Goal: Task Accomplishment & Management: Complete application form

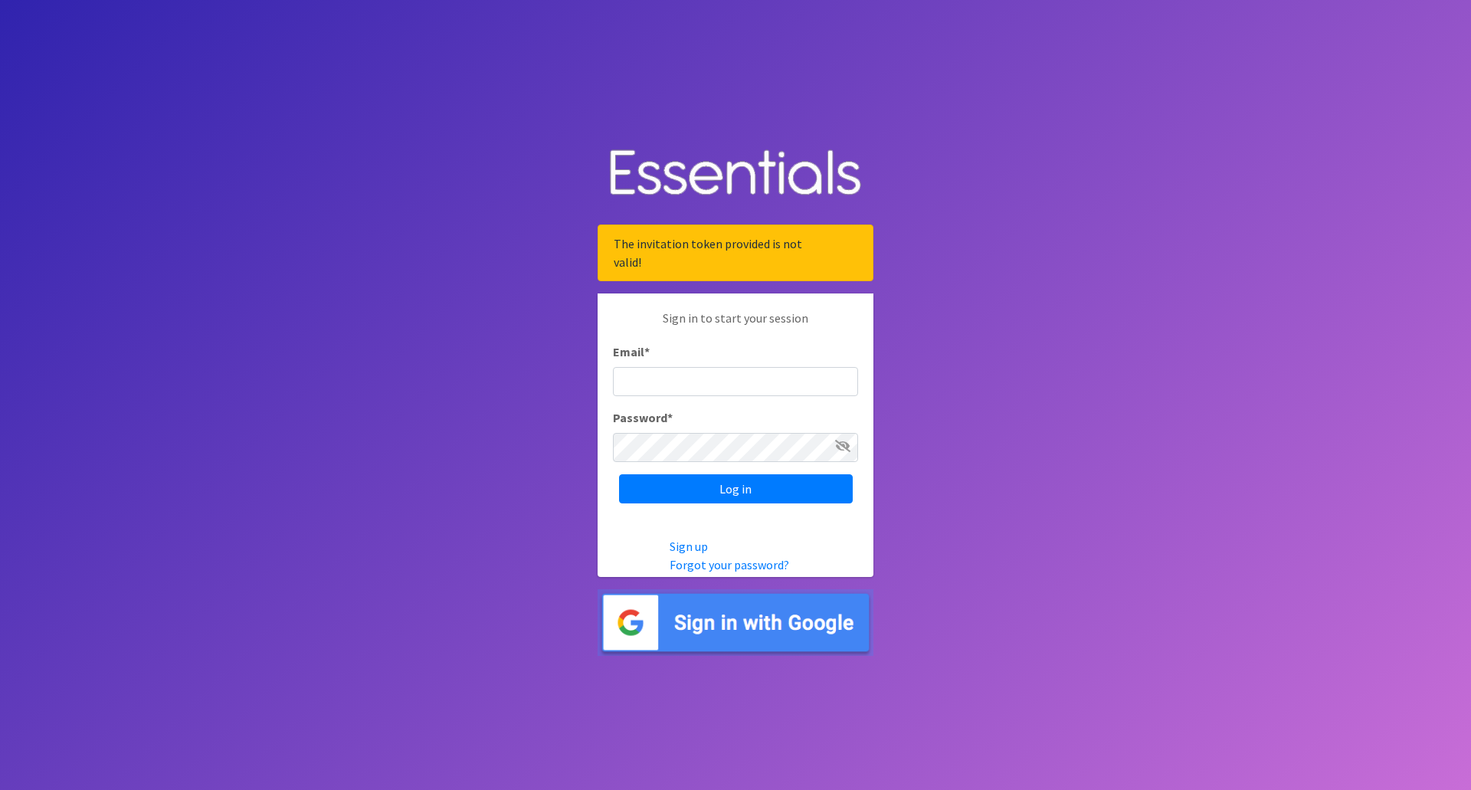
click at [722, 381] on input "Email *" at bounding box center [735, 381] width 245 height 29
type input "[EMAIL_ADDRESS][DOMAIN_NAME]"
click at [736, 482] on input "Log in" at bounding box center [736, 488] width 234 height 29
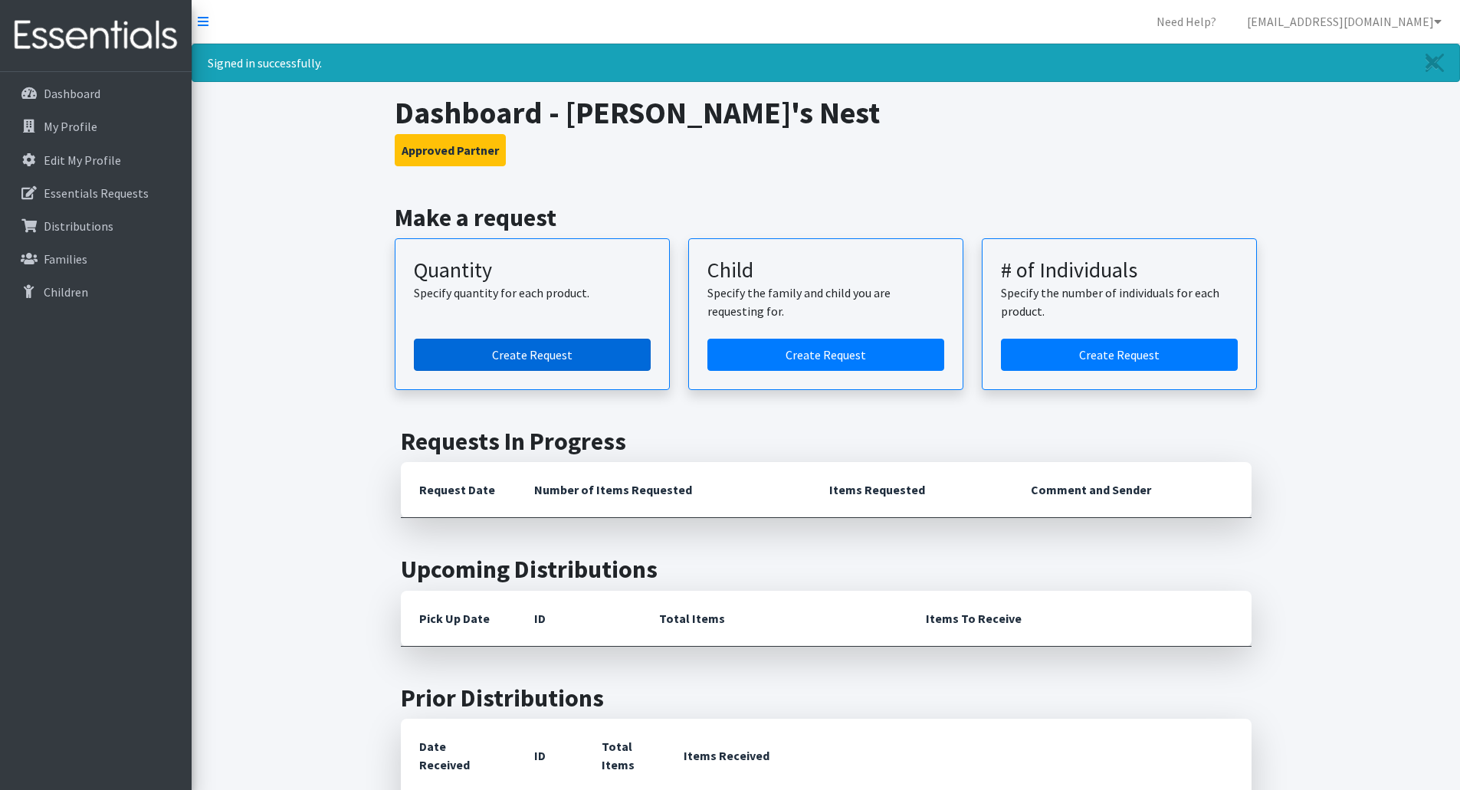
click at [578, 341] on link "Create Request" at bounding box center [532, 355] width 237 height 32
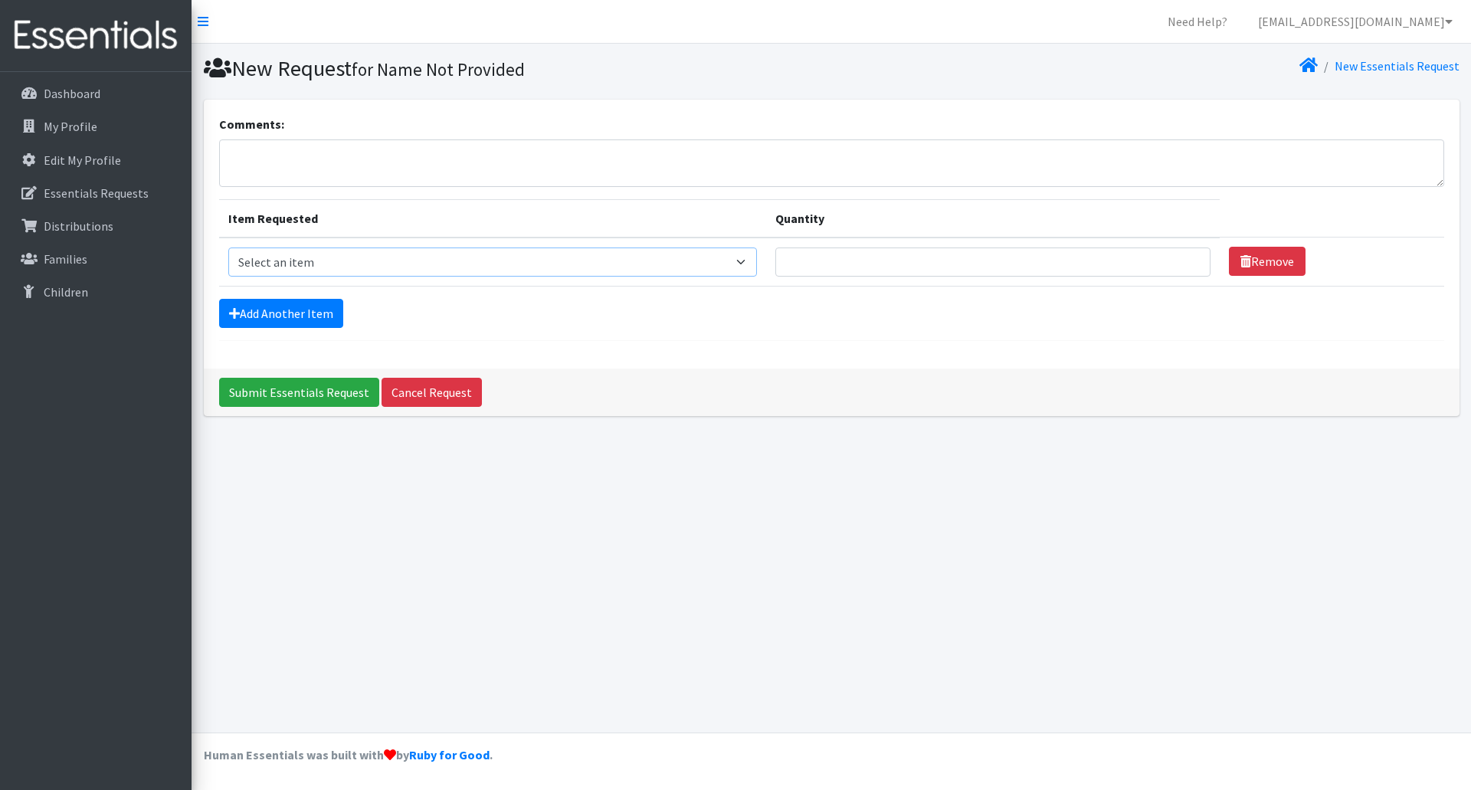
click at [758, 259] on select "Select an item Adult Briefs (Medium) Adult Briefs (XL) Adult Briefs (XS) Adult …" at bounding box center [492, 261] width 529 height 29
select select "4645"
click at [228, 247] on select "Select an item Adult Briefs (Medium) Adult Briefs (XL) Adult Briefs (XS) Adult …" at bounding box center [492, 261] width 529 height 29
click at [937, 269] on input "Quantity" at bounding box center [992, 261] width 435 height 29
type input "260"
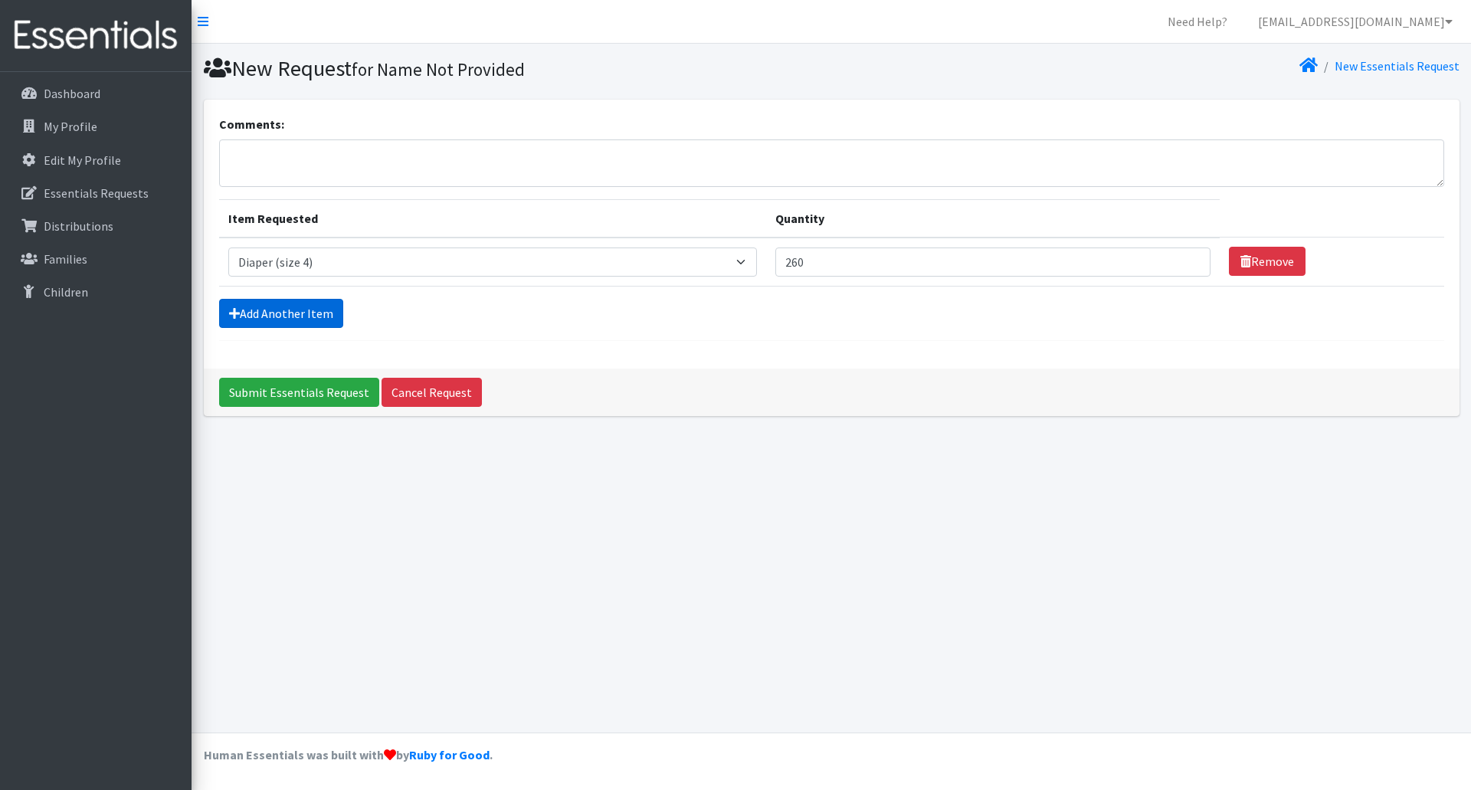
click at [278, 315] on link "Add Another Item" at bounding box center [281, 313] width 124 height 29
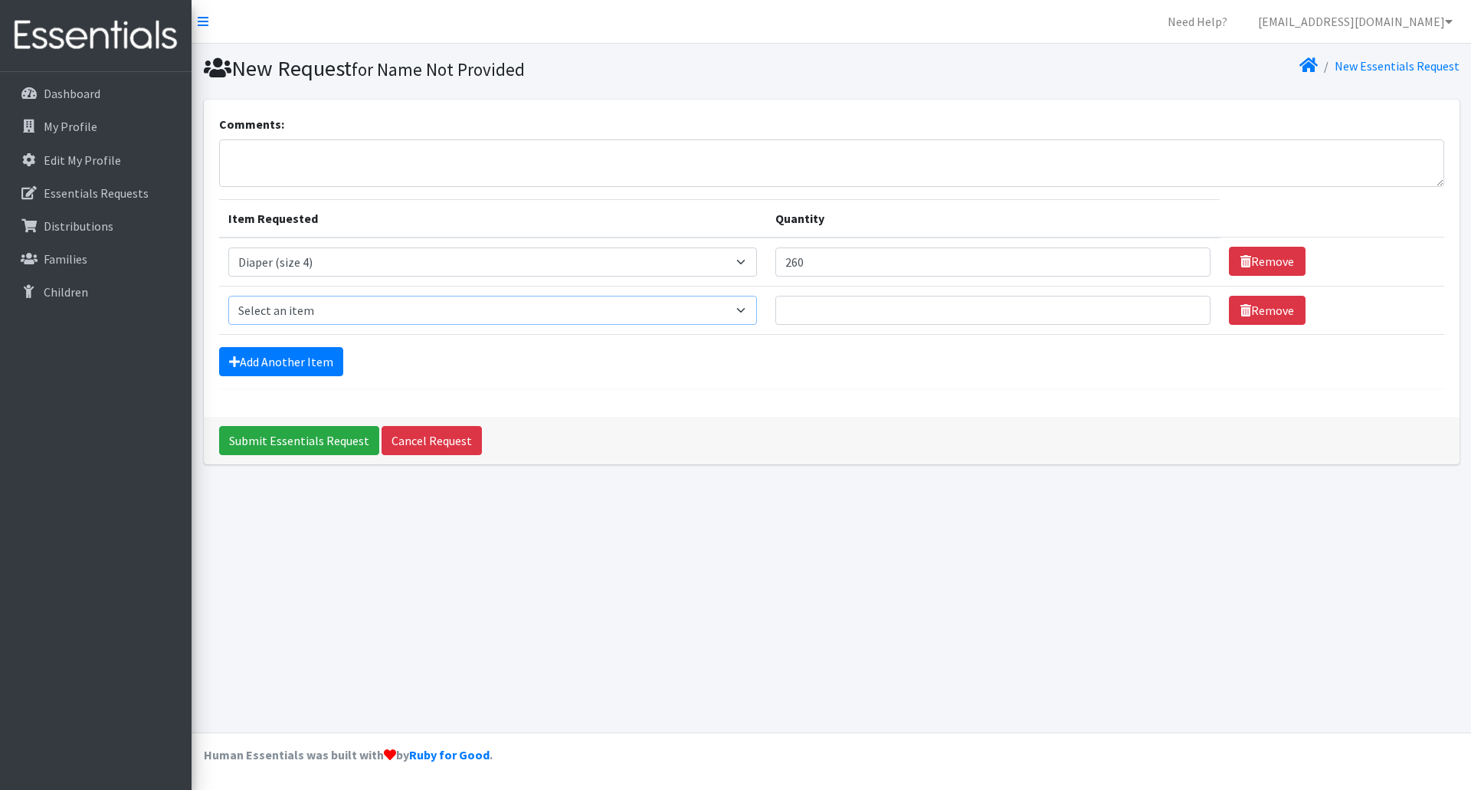
click at [757, 310] on select "Select an item Adult Briefs (Medium) Adult Briefs (XL) Adult Briefs (XS) Adult …" at bounding box center [492, 310] width 529 height 29
select select "4646"
click at [228, 296] on select "Select an item Adult Briefs (Medium) Adult Briefs (XL) Adult Briefs (XS) Adult …" at bounding box center [492, 310] width 529 height 29
click at [834, 312] on input "Quantity" at bounding box center [992, 310] width 435 height 29
type input "260"
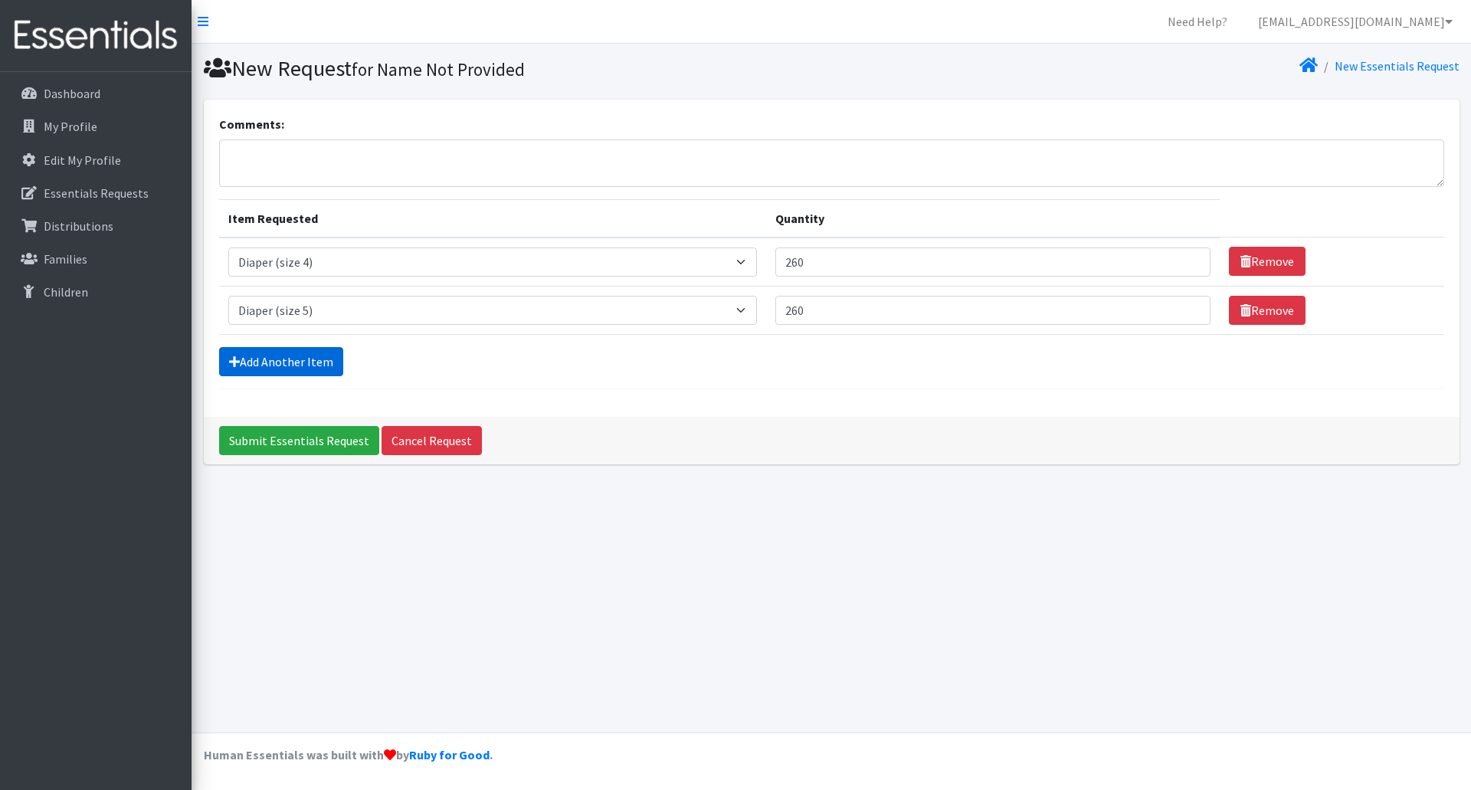
click at [283, 370] on link "Add Another Item" at bounding box center [281, 361] width 124 height 29
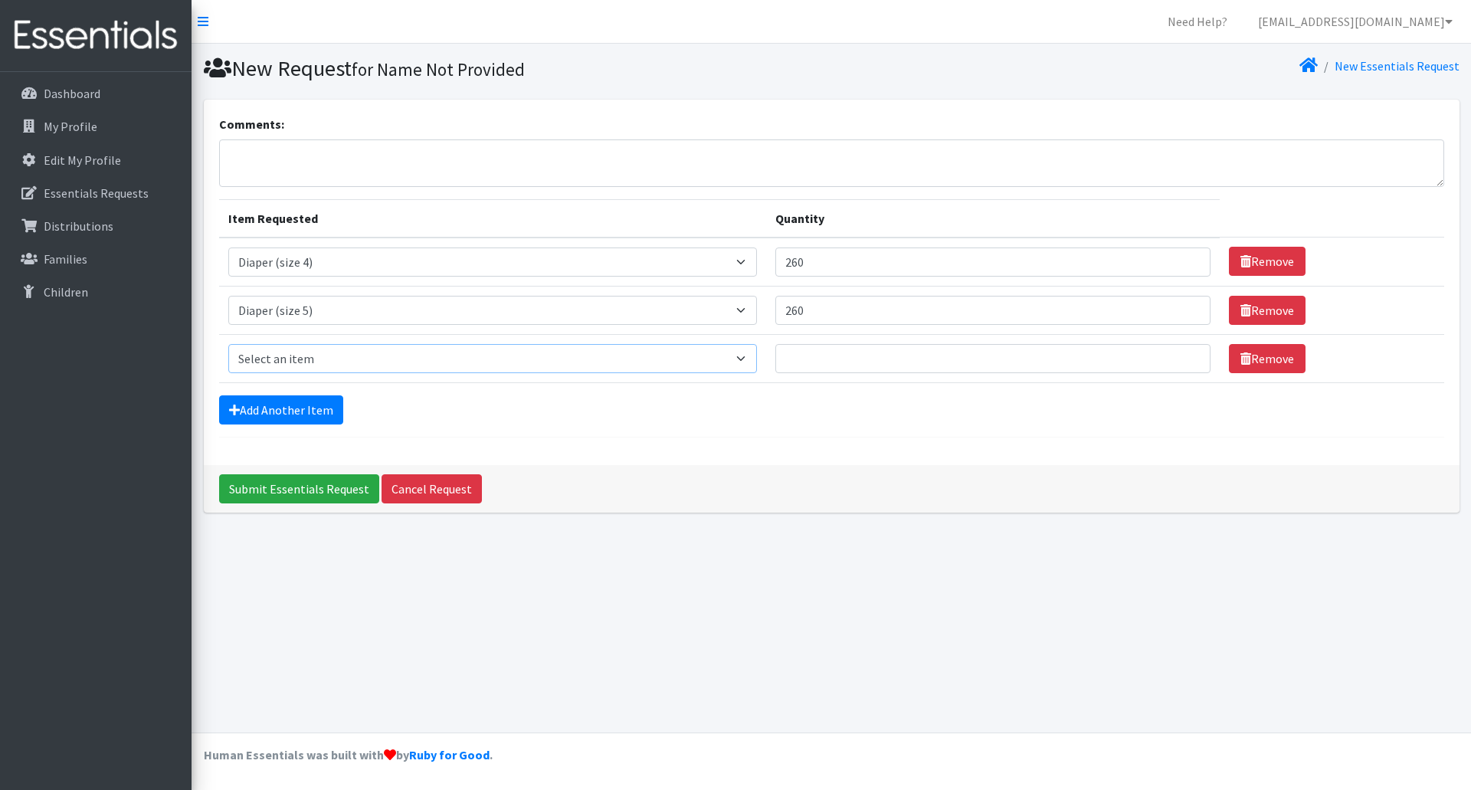
click at [750, 361] on select "Select an item Adult Briefs (Medium) Adult Briefs (XL) Adult Briefs (XS) Adult …" at bounding box center [492, 358] width 529 height 29
select select "4649"
click at [228, 344] on select "Select an item Adult Briefs (Medium) Adult Briefs (XL) Adult Briefs (XS) Adult …" at bounding box center [492, 358] width 529 height 29
click at [924, 356] on input "Quantity" at bounding box center [992, 358] width 435 height 29
type input "260"
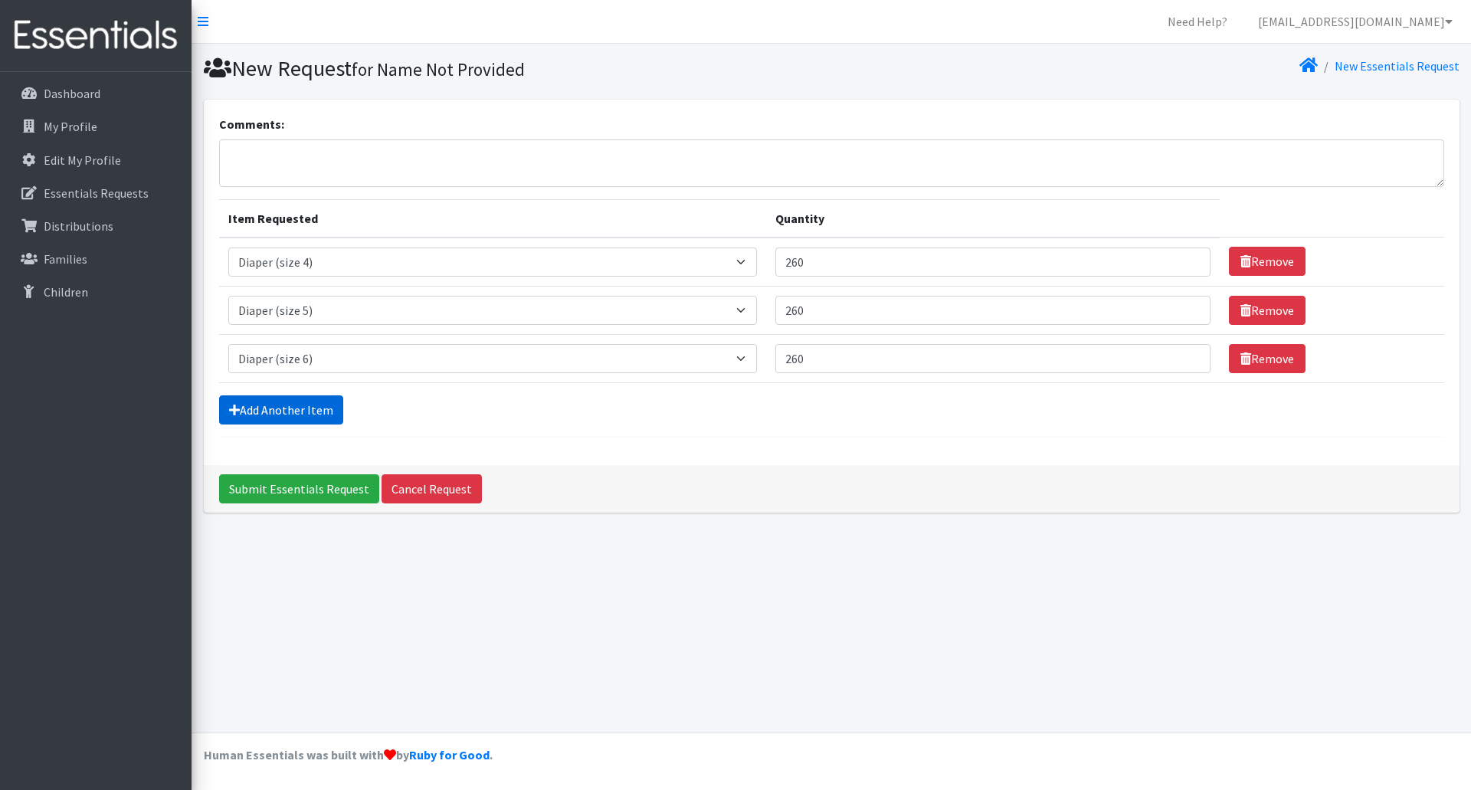
click at [307, 402] on link "Add Another Item" at bounding box center [281, 409] width 124 height 29
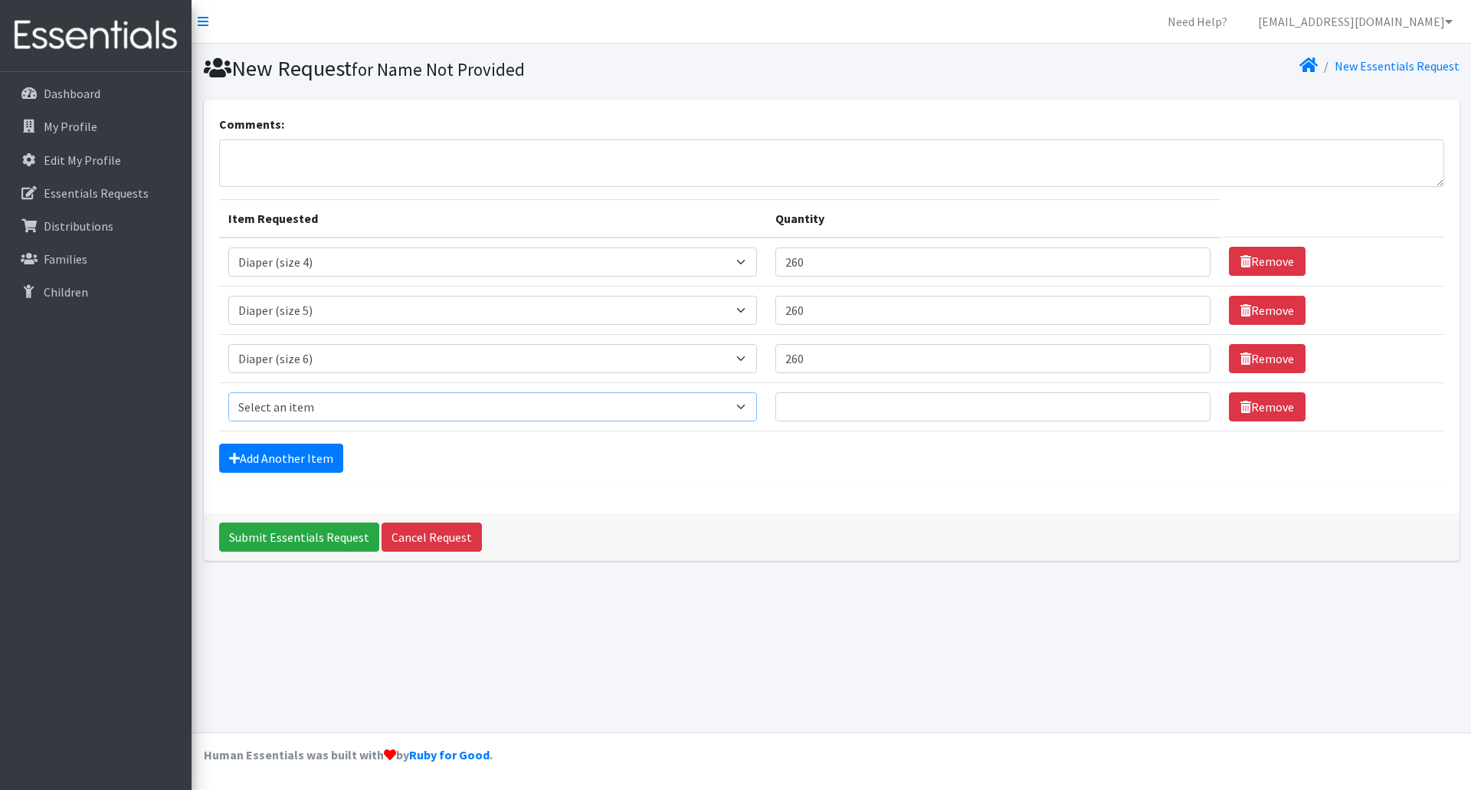
click at [756, 403] on select "Select an item Adult Briefs (Medium) Adult Briefs (XL) Adult Briefs (XS) Adult …" at bounding box center [492, 406] width 529 height 29
select select "5865"
click at [228, 392] on select "Select an item Adult Briefs (Medium) Adult Briefs (XL) Adult Briefs (XS) Adult …" at bounding box center [492, 406] width 529 height 29
click at [871, 406] on input "Quantity" at bounding box center [992, 406] width 435 height 29
type input "200"
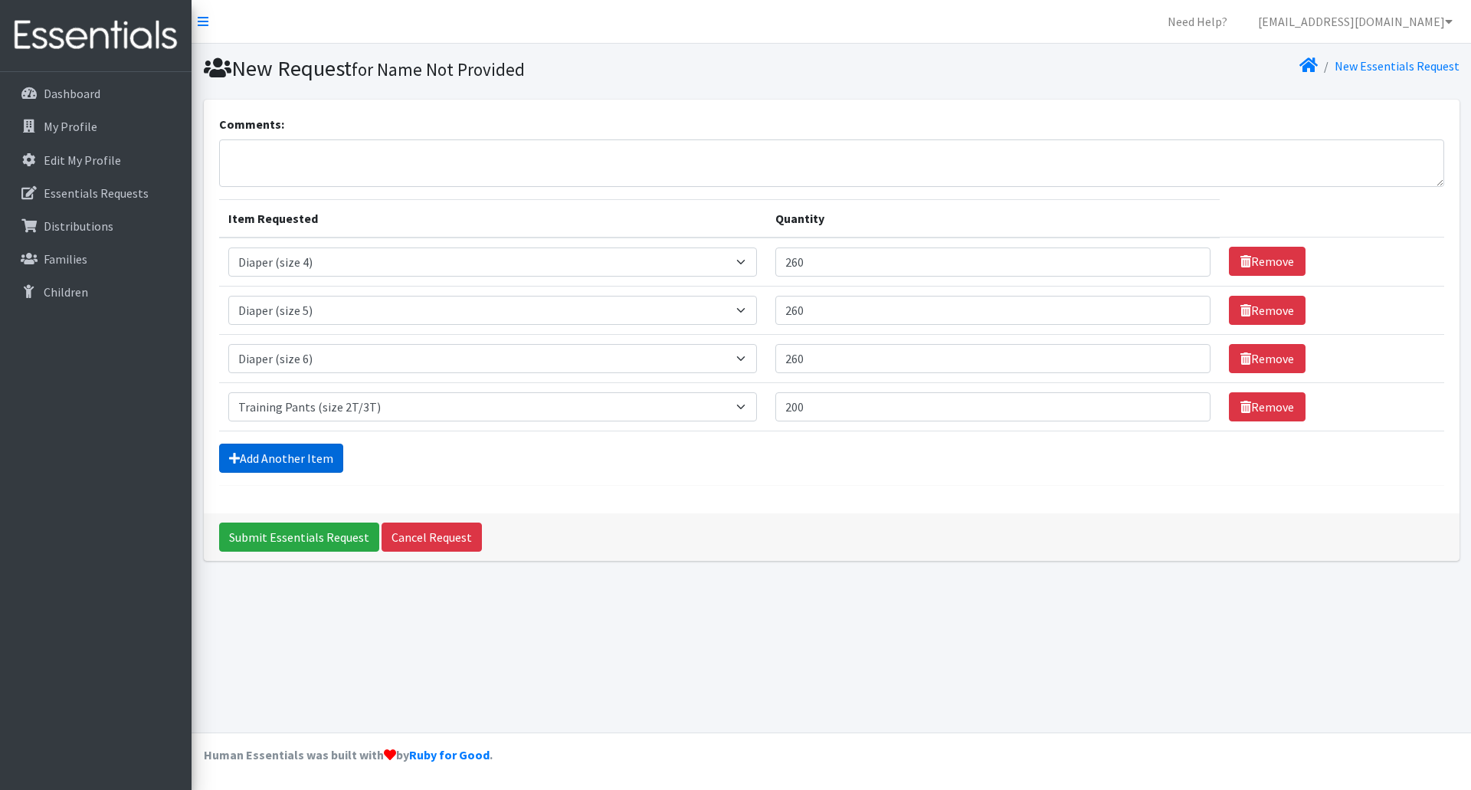
click at [247, 463] on link "Add Another Item" at bounding box center [281, 458] width 124 height 29
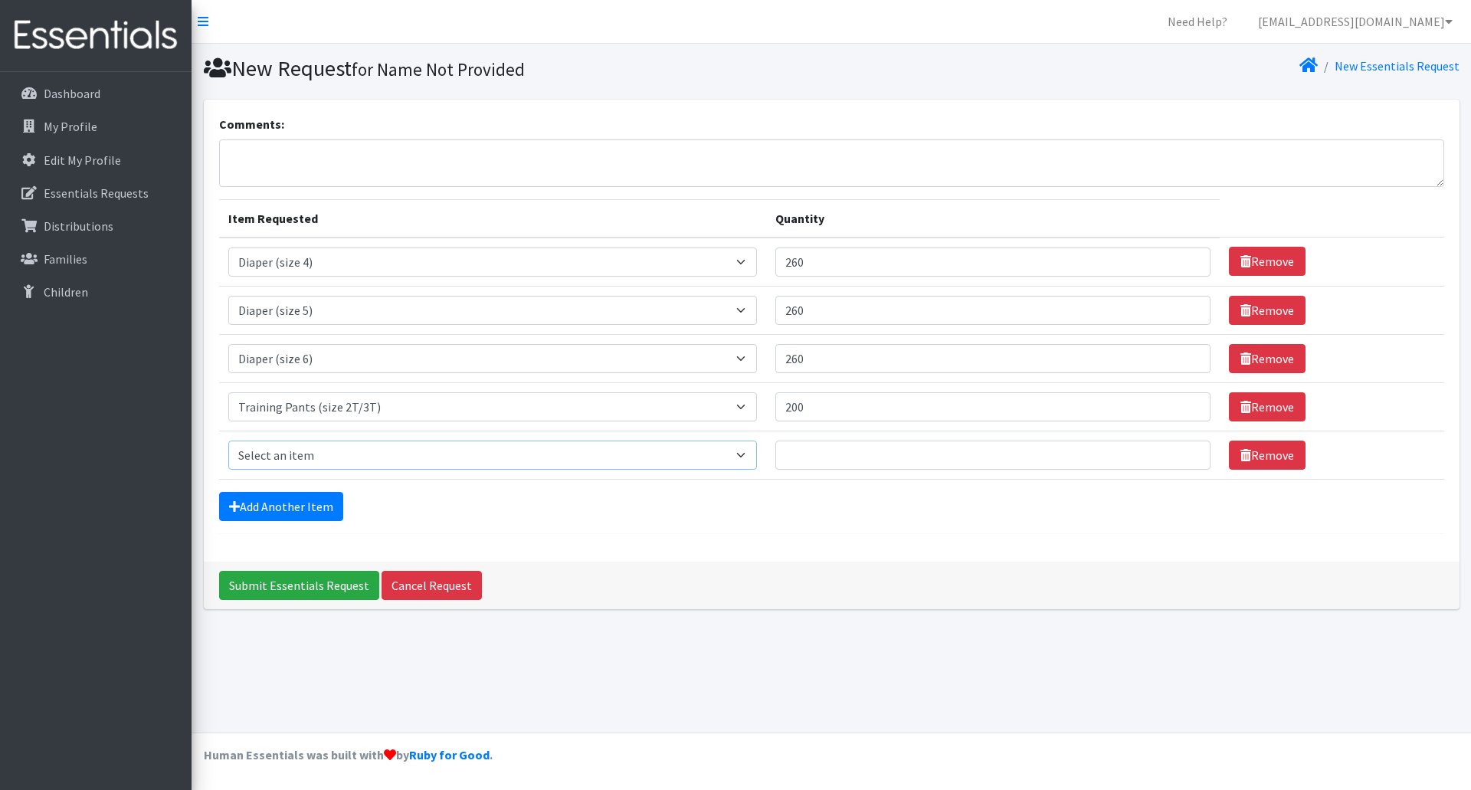
drag, startPoint x: 759, startPoint y: 460, endPoint x: 739, endPoint y: 451, distance: 22.6
click at [758, 460] on select "Select an item Adult Briefs (Medium) Adult Briefs (XL) Adult Briefs (XS) Adult …" at bounding box center [492, 455] width 529 height 29
select select "5866"
click at [228, 441] on select "Select an item Adult Briefs (Medium) Adult Briefs (XL) Adult Briefs (XS) Adult …" at bounding box center [492, 455] width 529 height 29
click at [852, 464] on input "Quantity" at bounding box center [992, 455] width 435 height 29
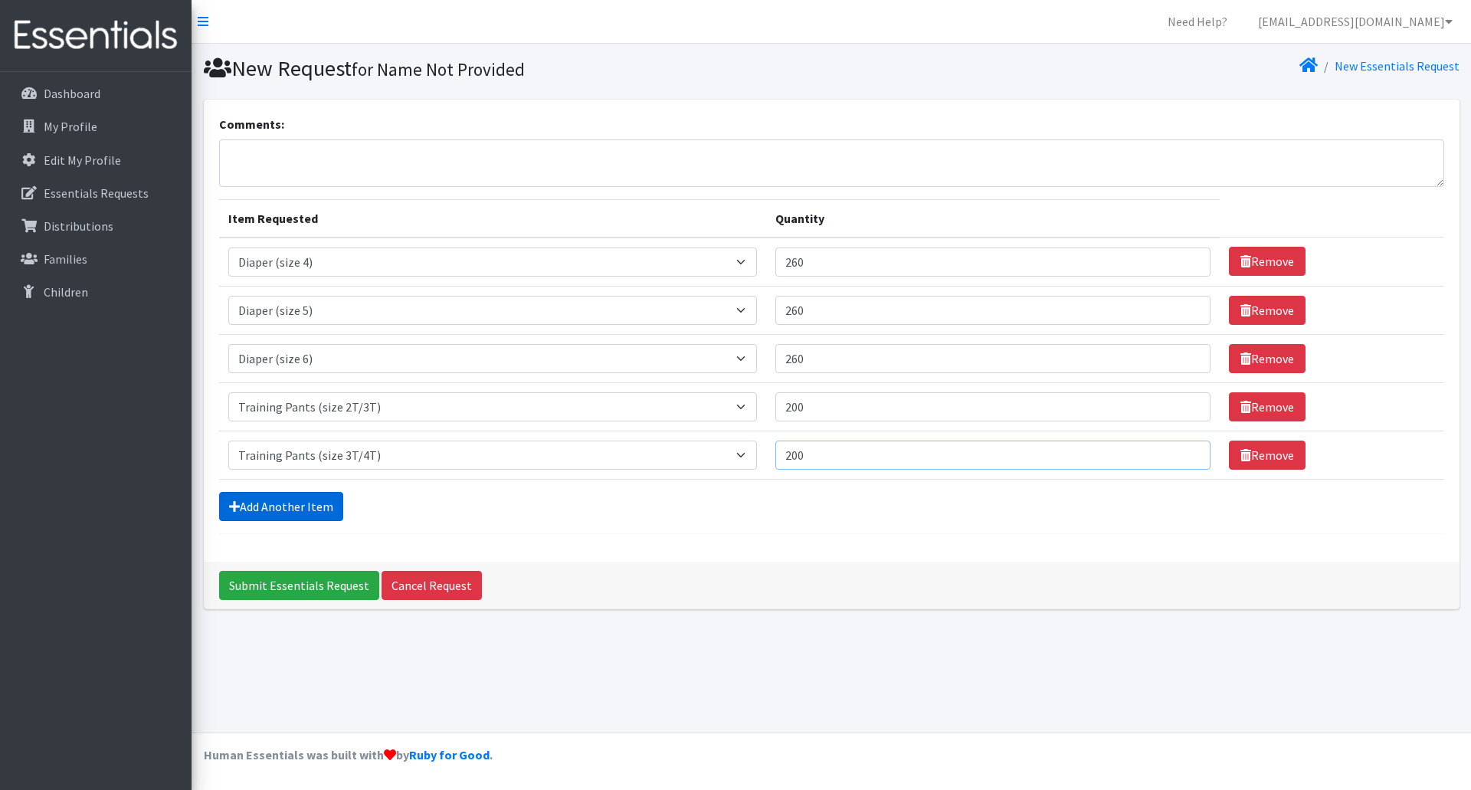
type input "200"
click at [312, 511] on link "Add Another Item" at bounding box center [281, 506] width 124 height 29
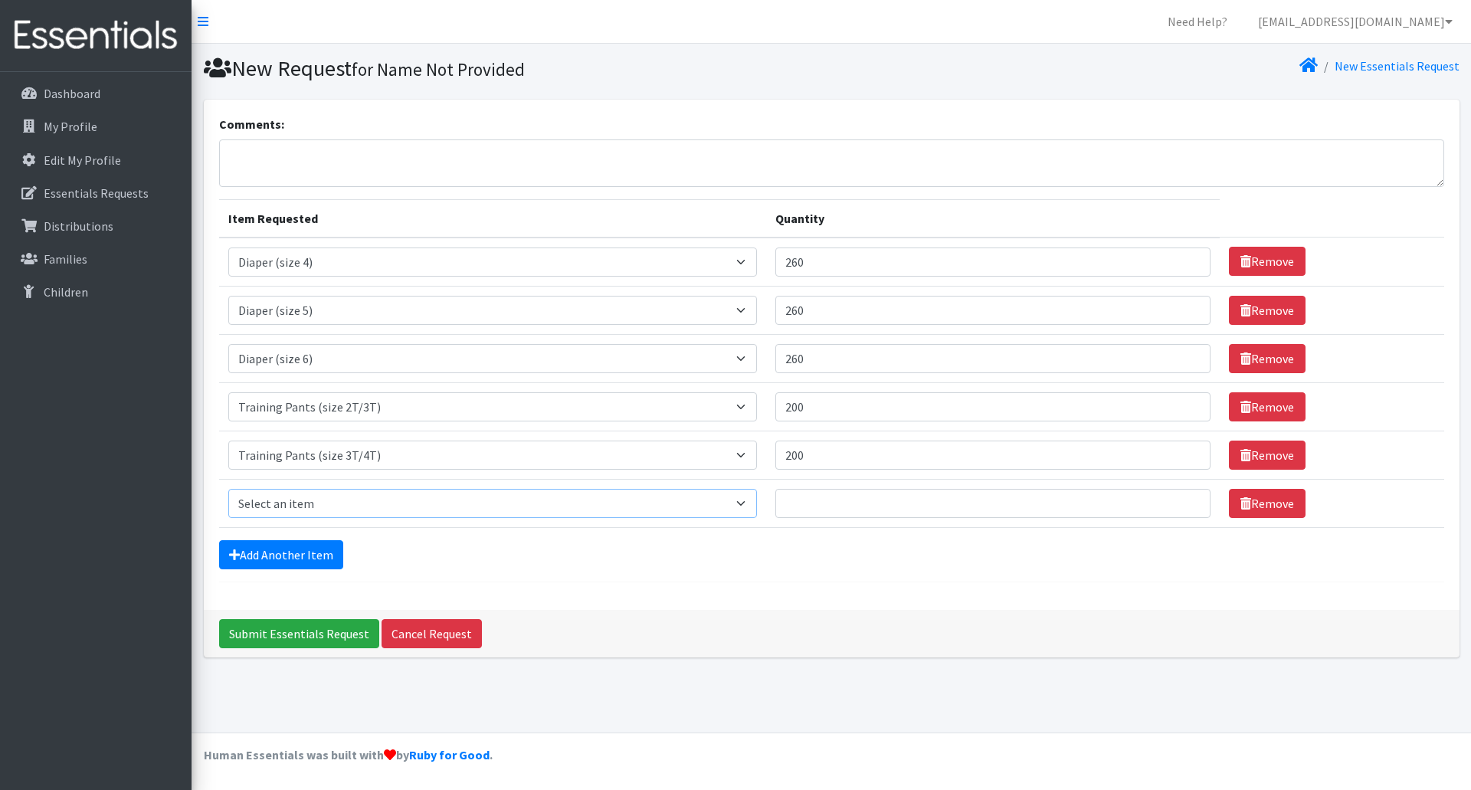
drag, startPoint x: 759, startPoint y: 501, endPoint x: 745, endPoint y: 499, distance: 14.7
click at [758, 501] on select "Select an item Adult Briefs (Medium) Adult Briefs (XL) Adult Briefs (XS) Adult …" at bounding box center [492, 503] width 529 height 29
select select "5867"
click at [228, 489] on select "Select an item Adult Briefs (Medium) Adult Briefs (XL) Adult Briefs (XS) Adult …" at bounding box center [492, 503] width 529 height 29
click at [874, 510] on input "Quantity" at bounding box center [992, 503] width 435 height 29
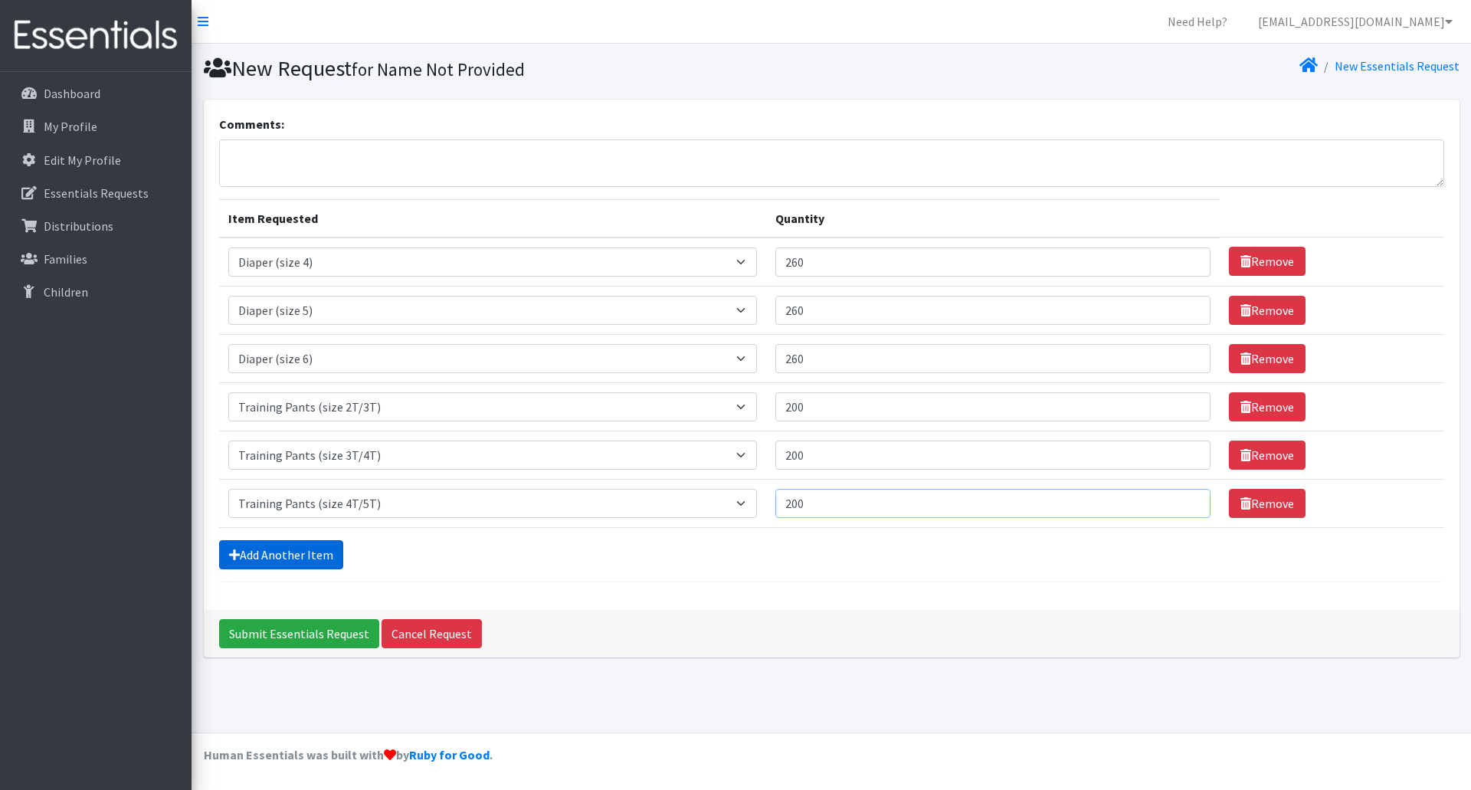
type input "200"
click at [296, 562] on link "Add Another Item" at bounding box center [281, 554] width 124 height 29
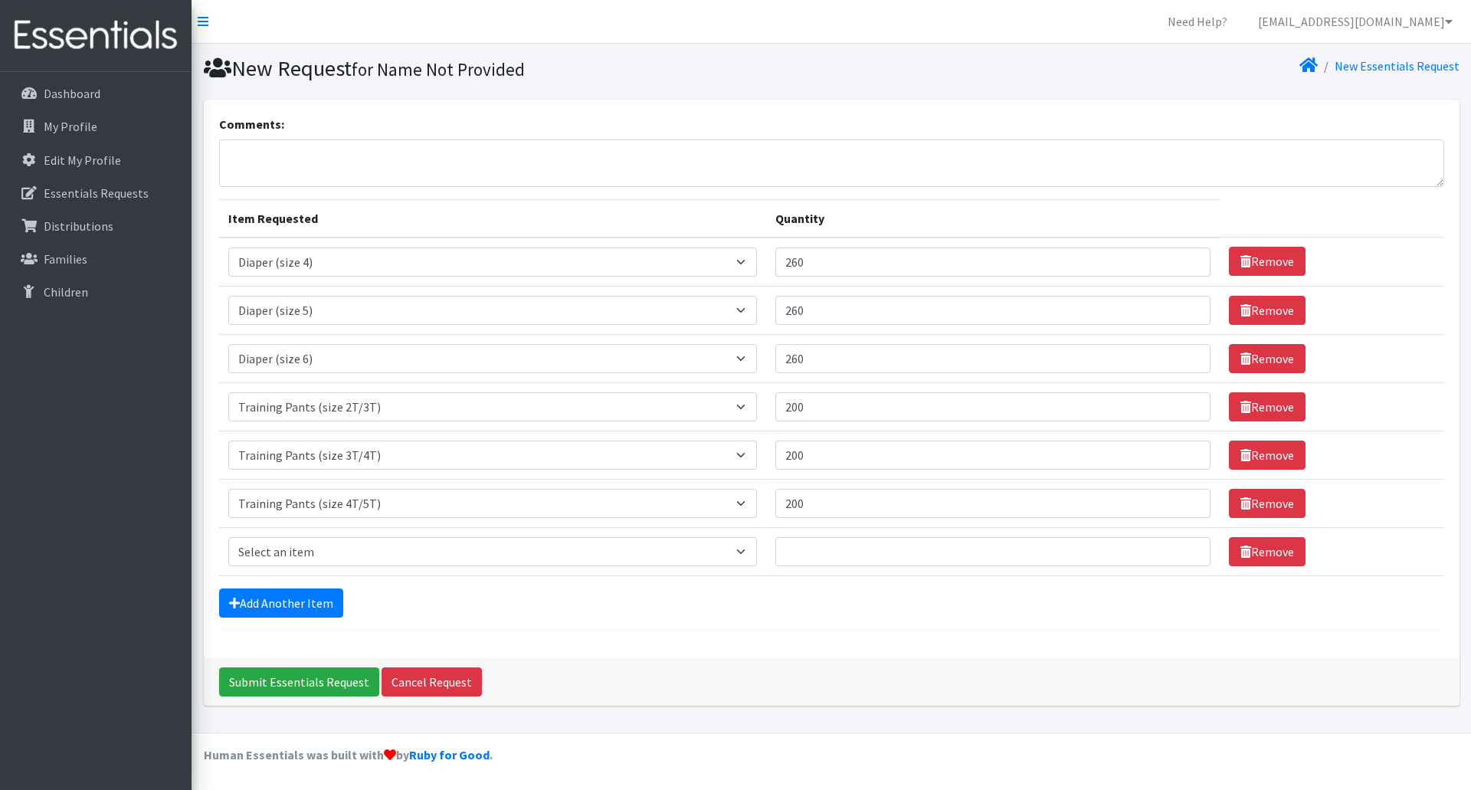
click at [767, 559] on td "Item Requested Select an item Adult Briefs (Medium) Adult Briefs (XL) Adult Bri…" at bounding box center [493, 551] width 548 height 48
click at [758, 552] on select "Select an item Adult Briefs (Medium) Adult Briefs (XL) Adult Briefs (XS) Adult …" at bounding box center [492, 551] width 529 height 29
select select "4665"
click at [228, 537] on select "Select an item Adult Briefs (Medium) Adult Briefs (XL) Adult Briefs (XS) Adult …" at bounding box center [492, 551] width 529 height 29
click at [863, 562] on input "Quantity" at bounding box center [992, 551] width 435 height 29
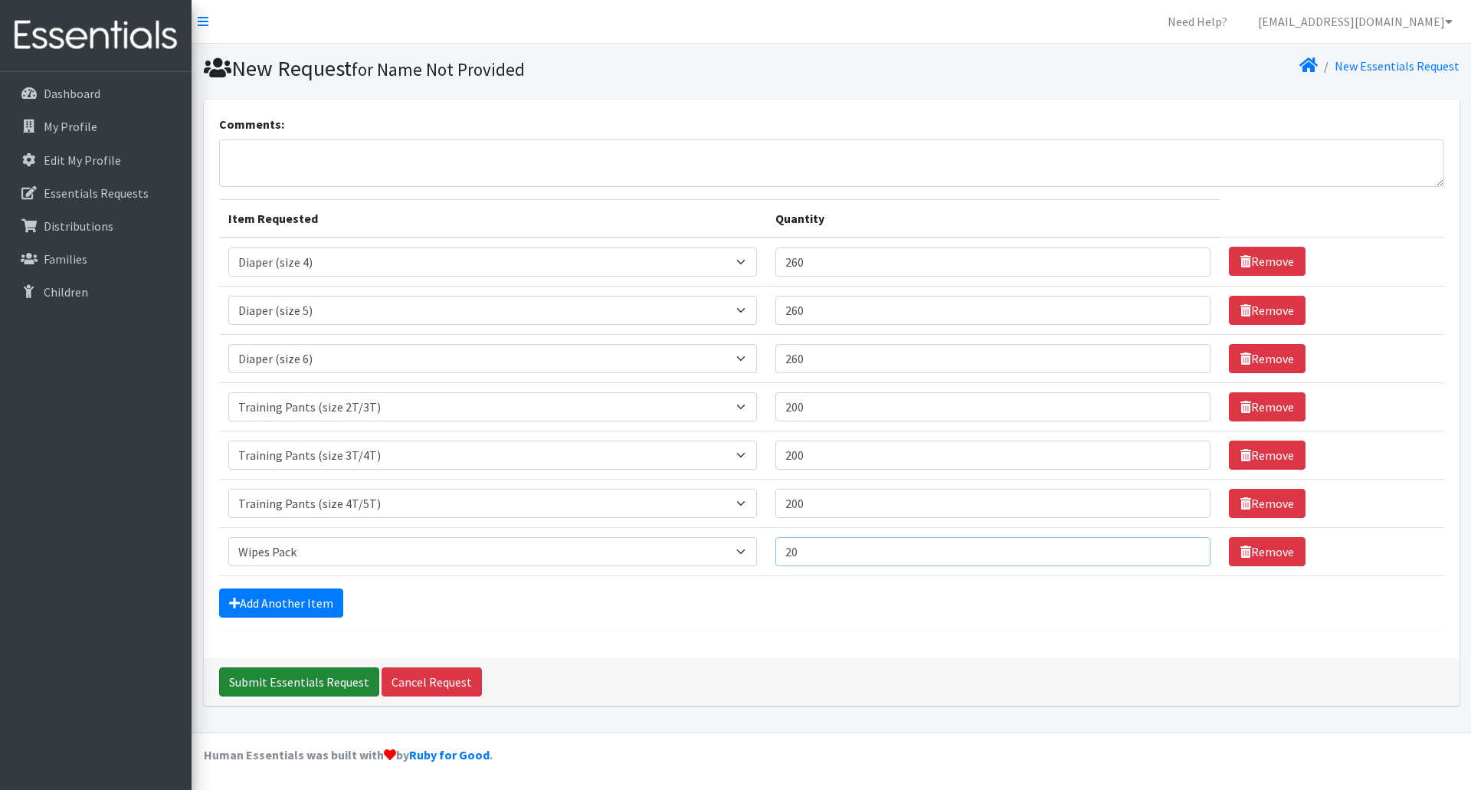
type input "20"
click at [291, 683] on input "Submit Essentials Request" at bounding box center [299, 681] width 160 height 29
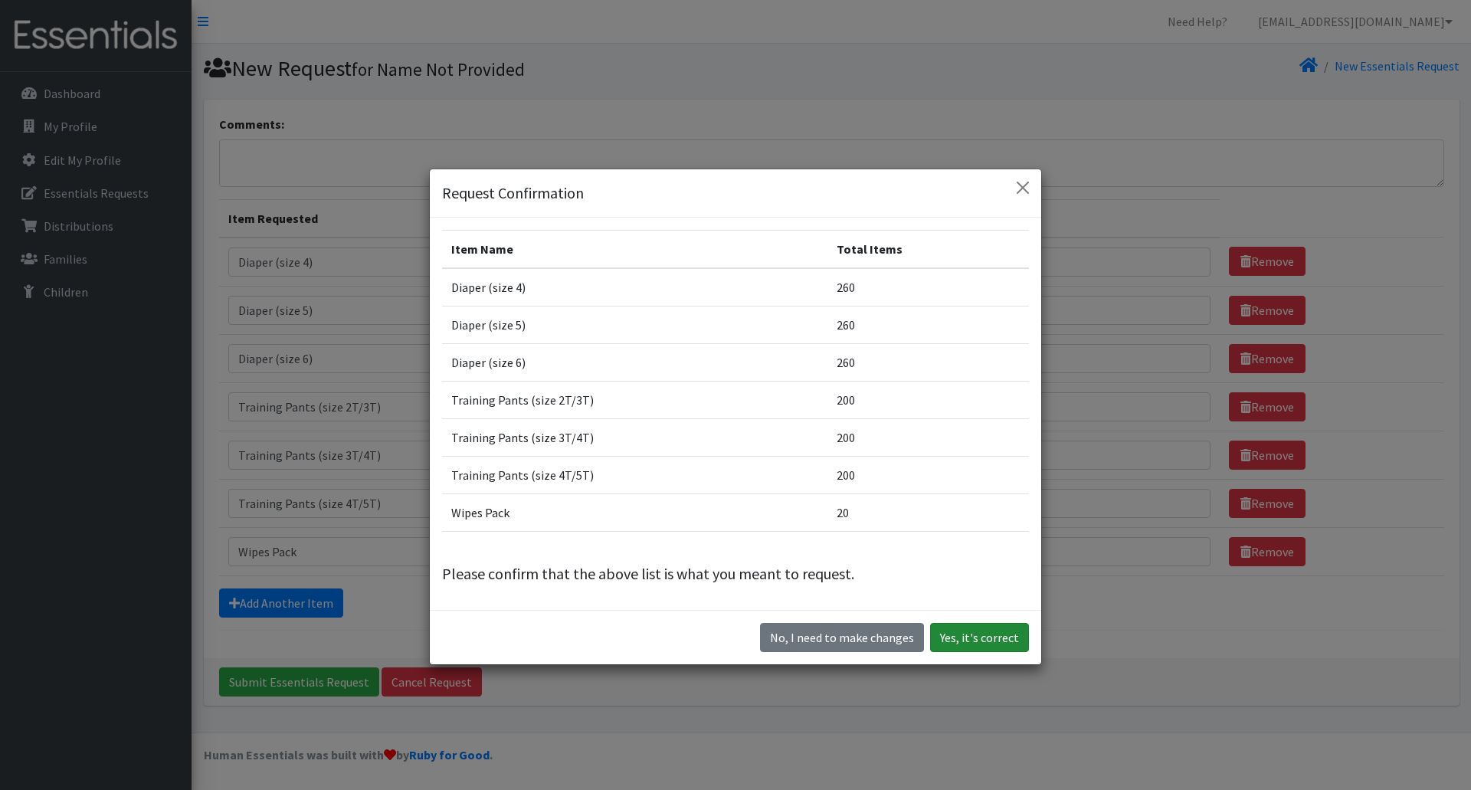
click at [988, 642] on button "Yes, it's correct" at bounding box center [979, 637] width 99 height 29
